Goal: Transaction & Acquisition: Purchase product/service

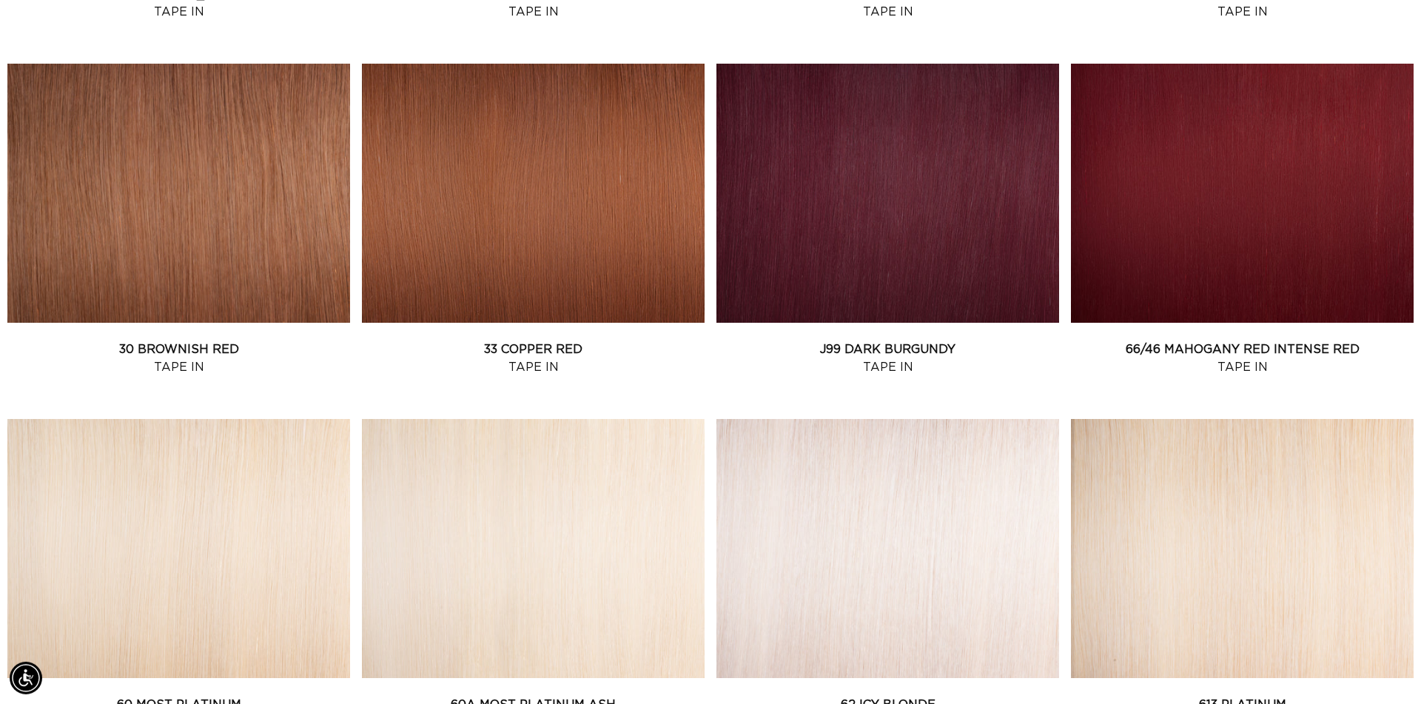
click at [640, 696] on link "60A Most Platinum Ash Tape In" at bounding box center [533, 714] width 343 height 36
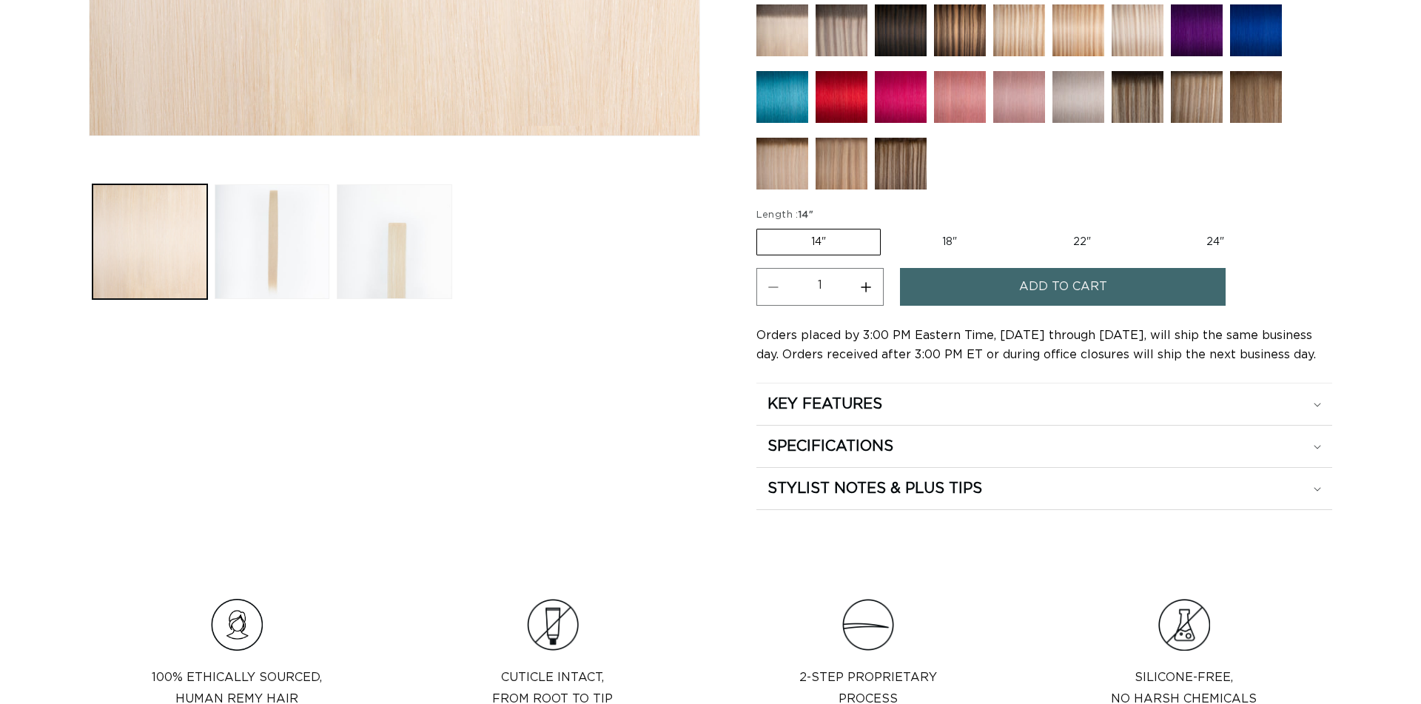
scroll to position [647, 0]
click at [939, 269] on button "Add to cart" at bounding box center [1063, 288] width 326 height 38
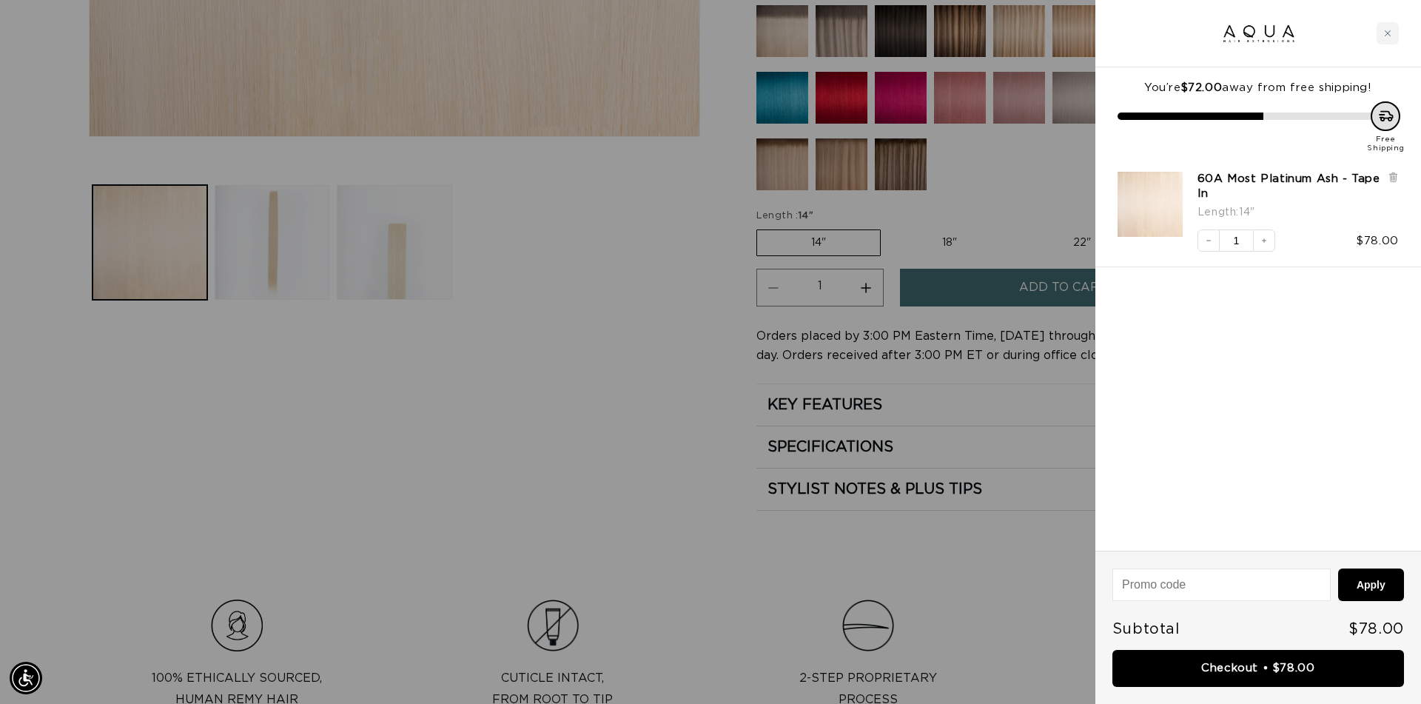
scroll to position [0, 1316]
click at [965, 248] on div at bounding box center [710, 352] width 1421 height 704
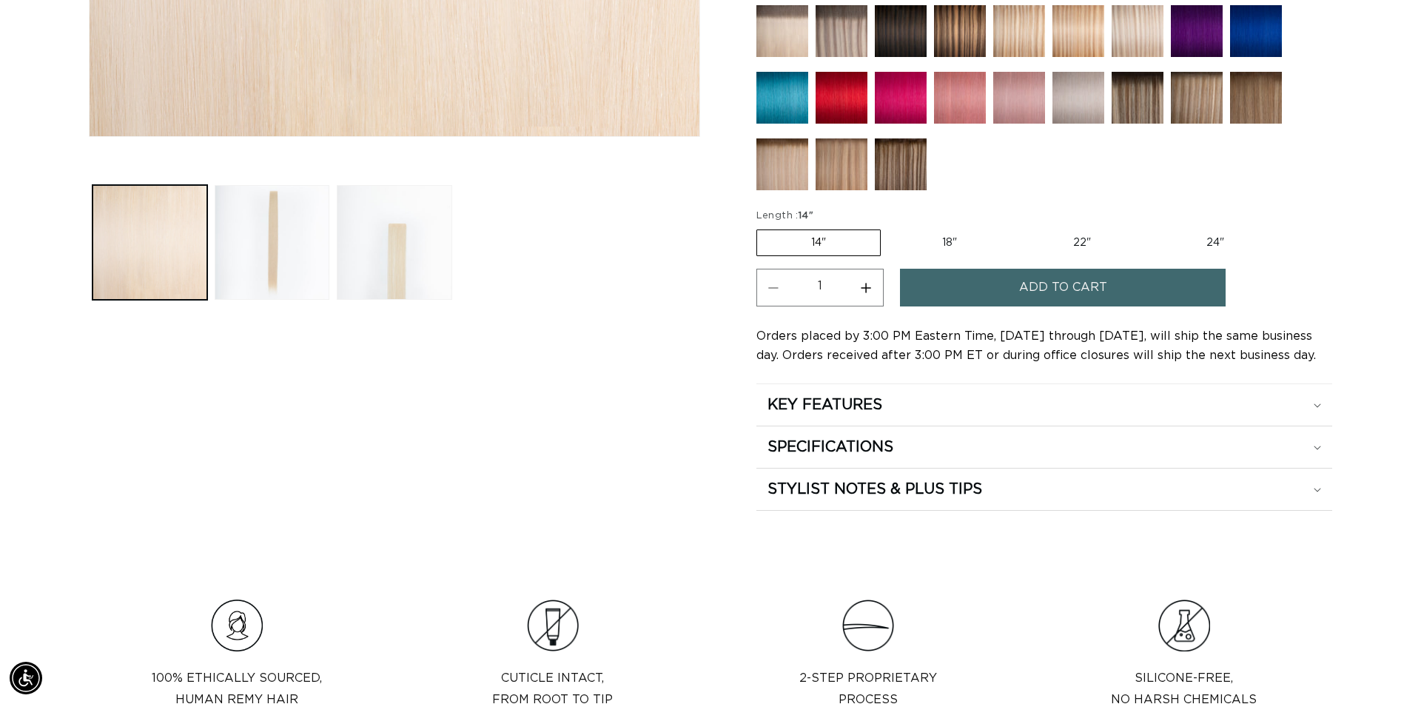
scroll to position [0, 2632]
click at [953, 244] on label "18" Variant sold out or unavailable" at bounding box center [949, 242] width 123 height 25
click at [889, 227] on input "18" Variant sold out or unavailable" at bounding box center [888, 227] width 1 height 1
radio input "true"
click at [1022, 293] on span "Add to cart" at bounding box center [1063, 288] width 88 height 38
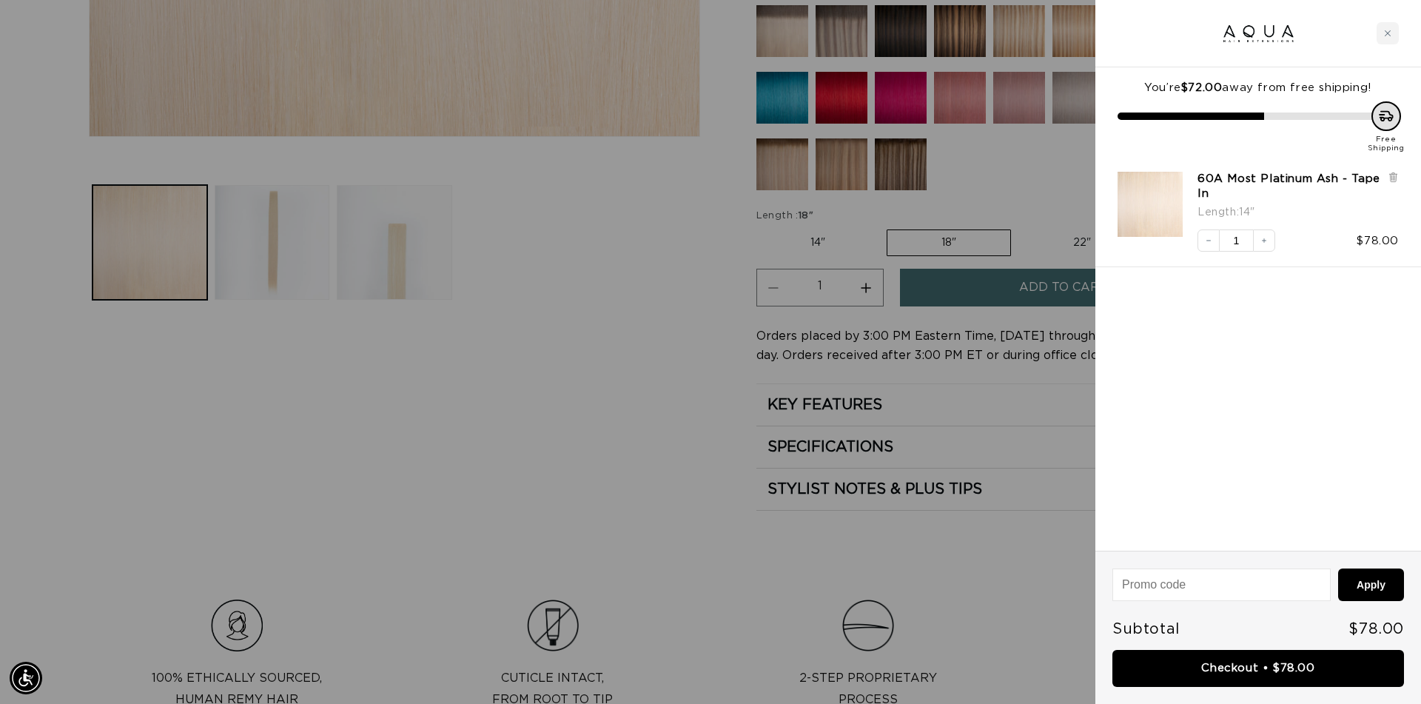
scroll to position [0, 1316]
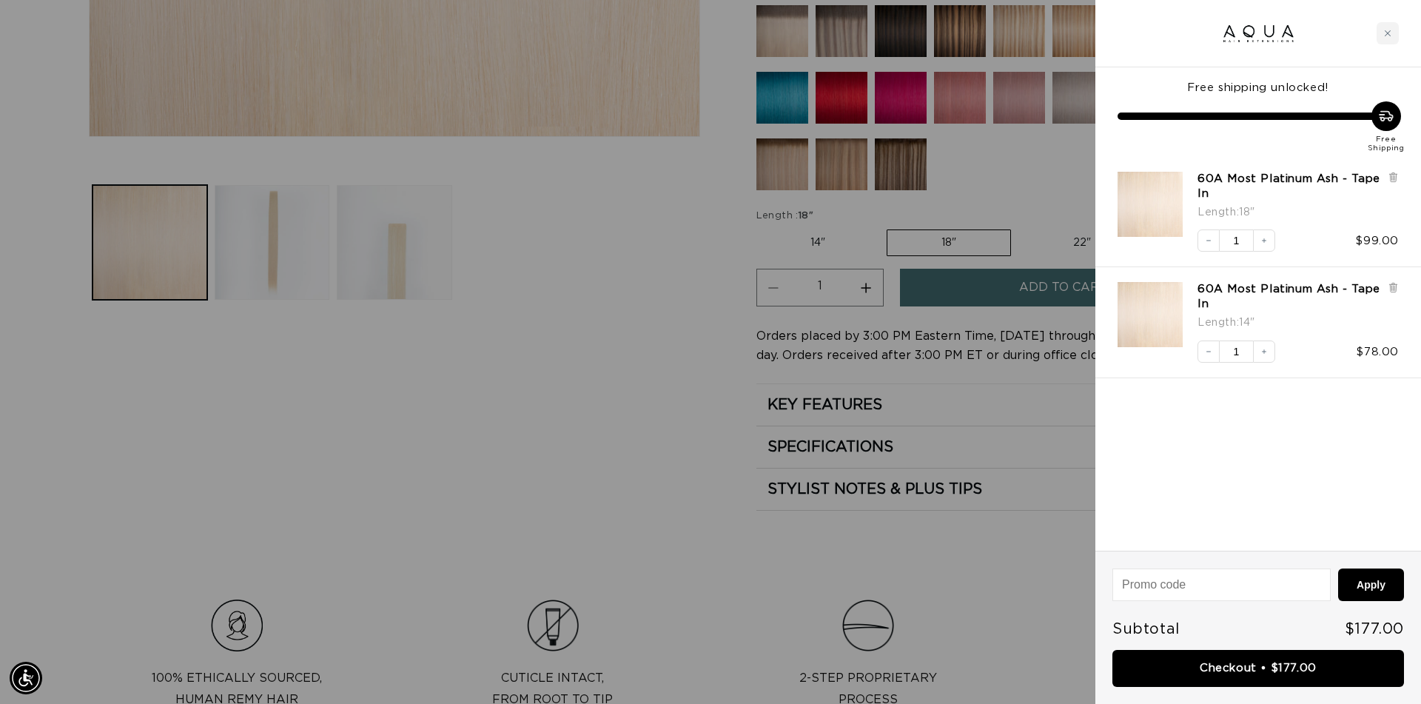
click at [836, 251] on div at bounding box center [710, 352] width 1421 height 704
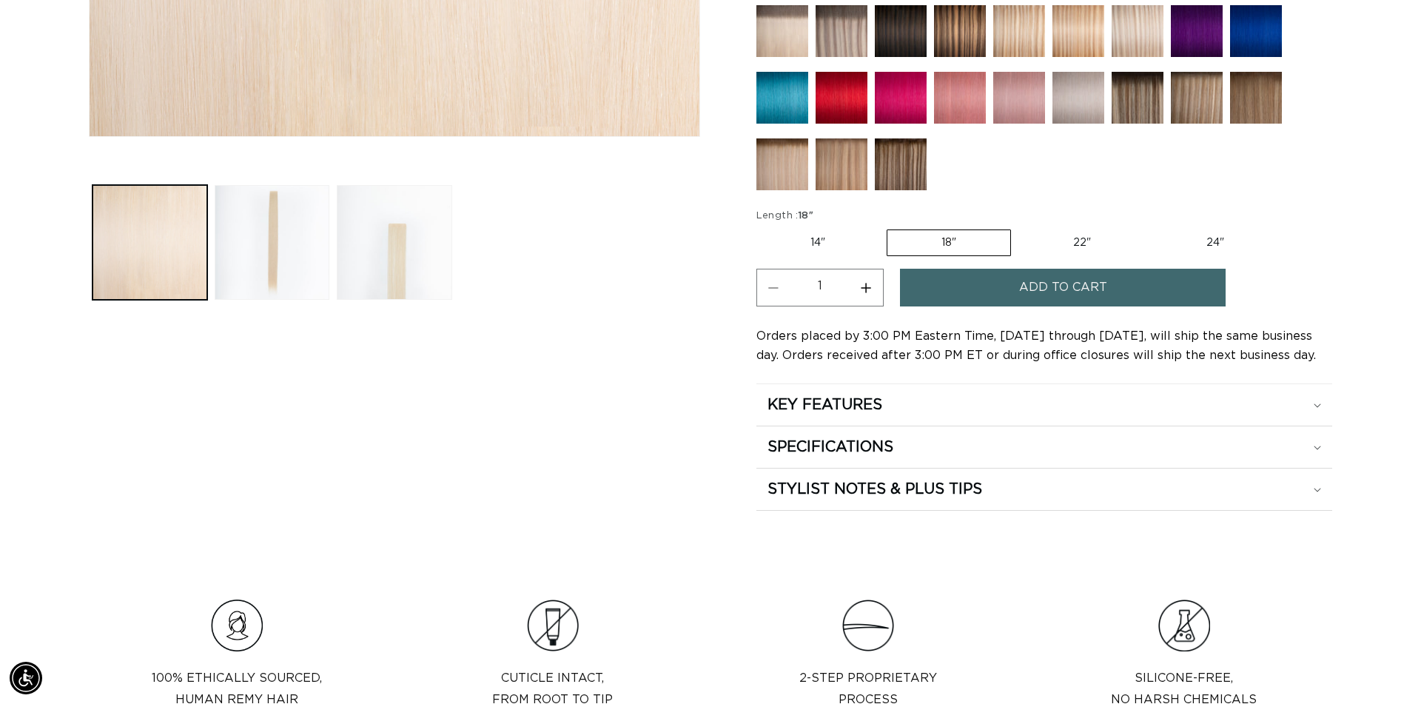
scroll to position [0, 2632]
click at [822, 249] on label "14" Variant sold out or unavailable" at bounding box center [818, 242] width 123 height 25
click at [761, 227] on input "14" Variant sold out or unavailable" at bounding box center [760, 227] width 1 height 1
radio input "true"
click at [973, 298] on button "Add to cart" at bounding box center [1063, 288] width 326 height 38
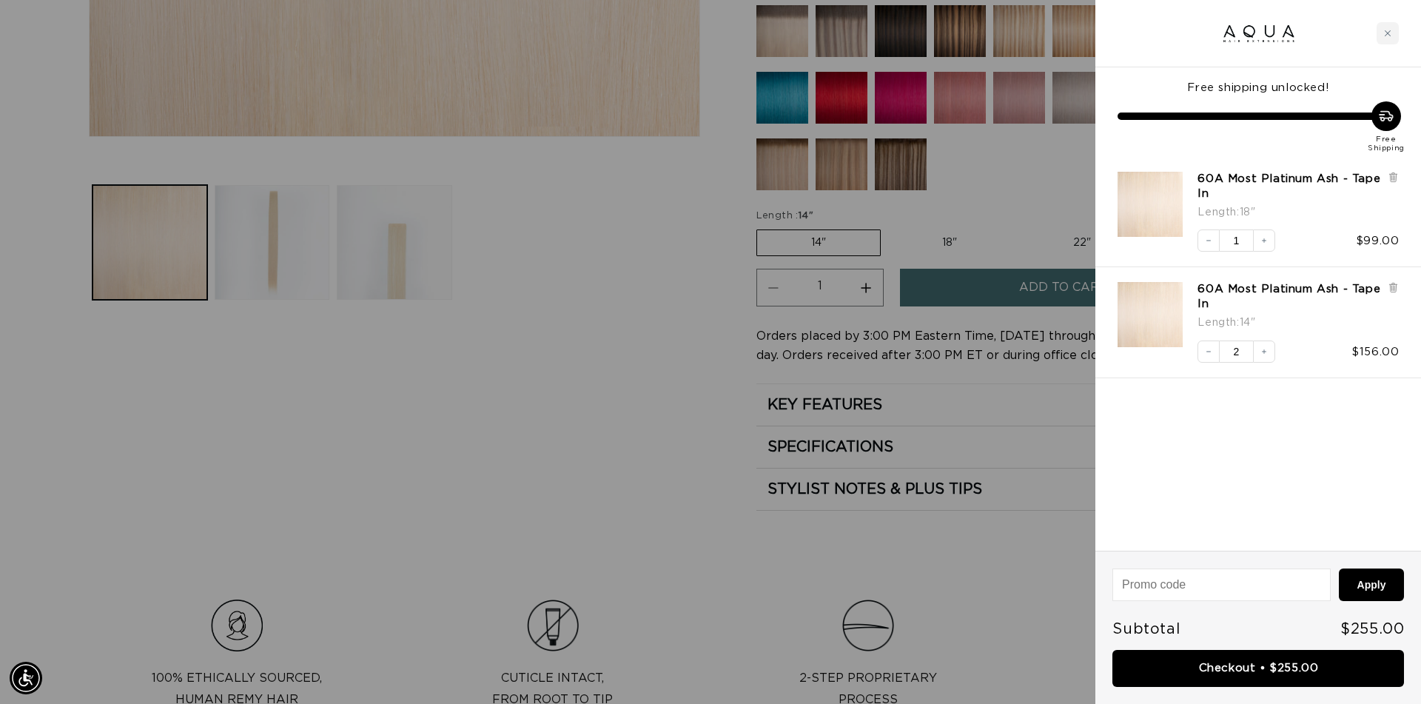
scroll to position [0, 2632]
click at [1396, 179] on icon at bounding box center [1393, 177] width 6 height 7
click at [1266, 242] on icon "Increase quantity" at bounding box center [1264, 240] width 4 height 4
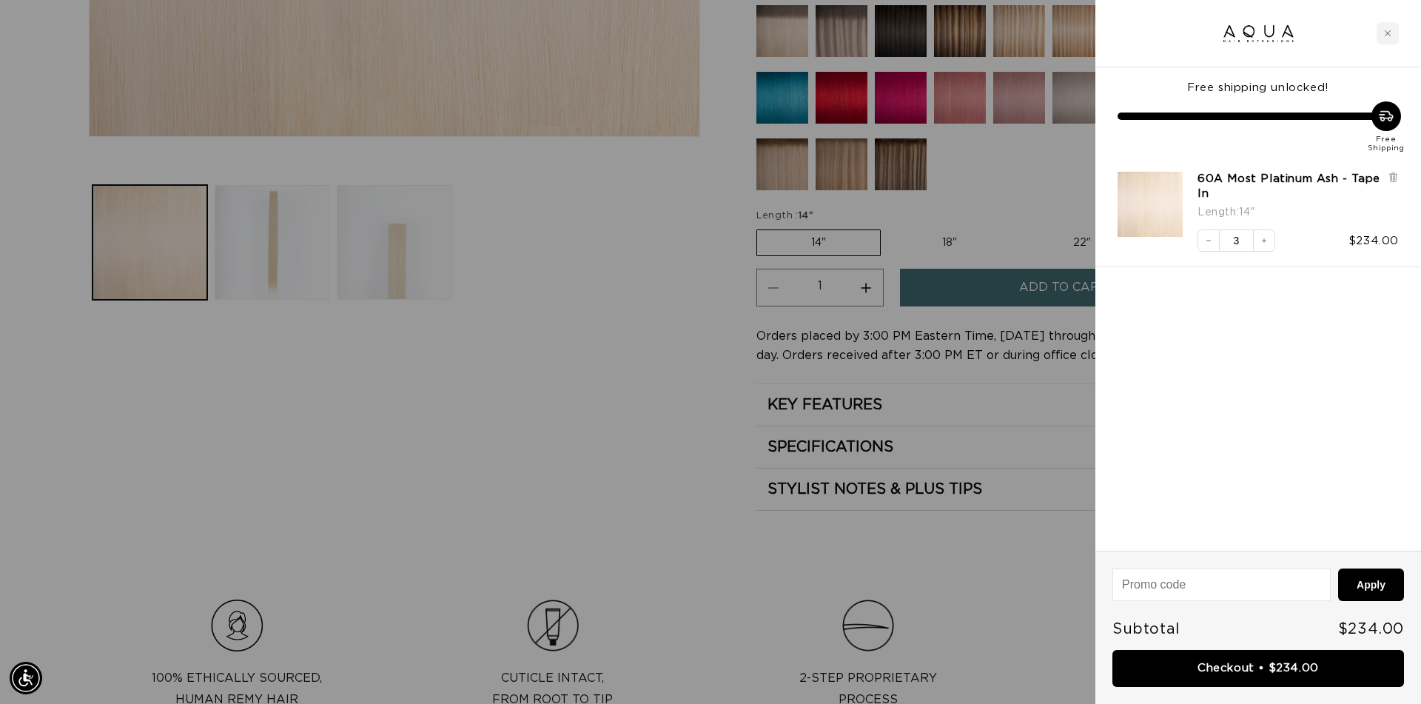
click at [1320, 674] on link "Checkout • $234.00" at bounding box center [1259, 669] width 292 height 38
click at [1267, 243] on icon "Increase quantity" at bounding box center [1264, 240] width 4 height 4
click at [1364, 591] on button "Apply" at bounding box center [1371, 585] width 66 height 33
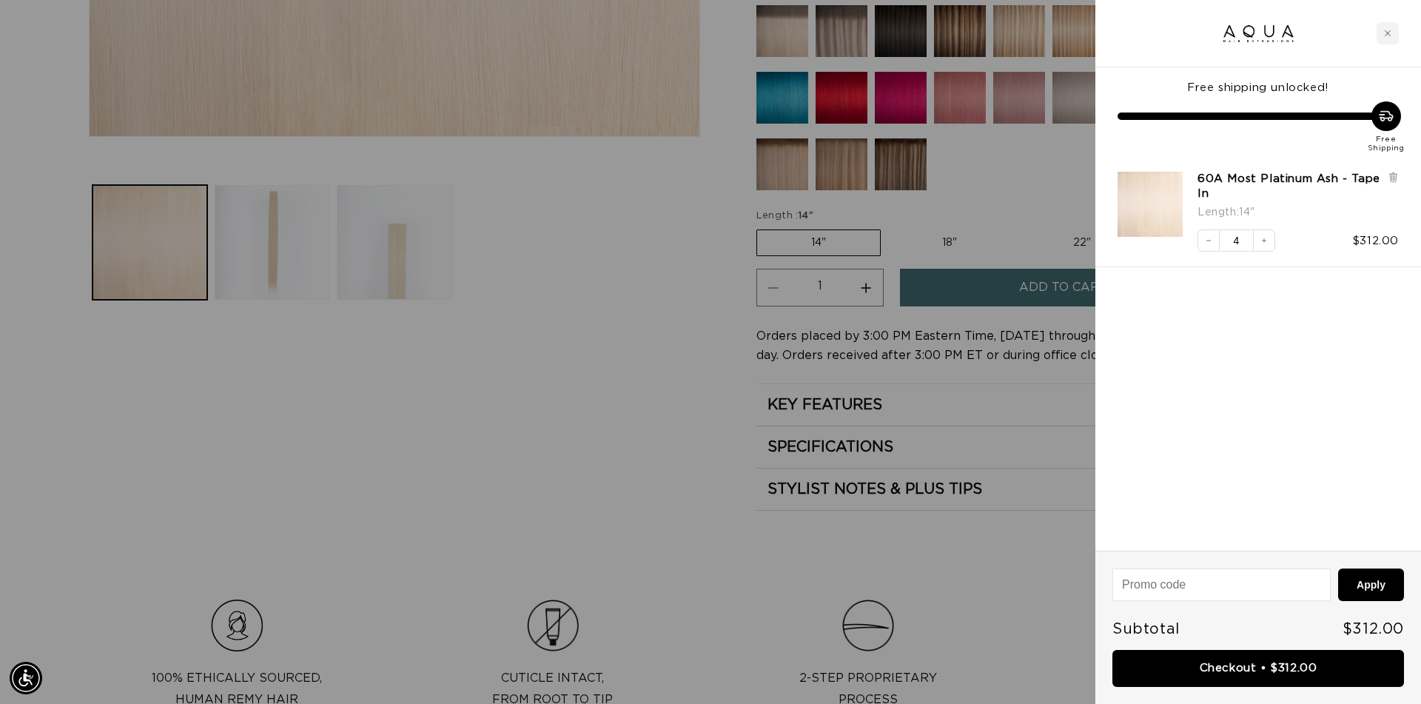
click at [1310, 674] on link "Checkout • $312.00" at bounding box center [1259, 669] width 292 height 38
